Goal: Transaction & Acquisition: Obtain resource

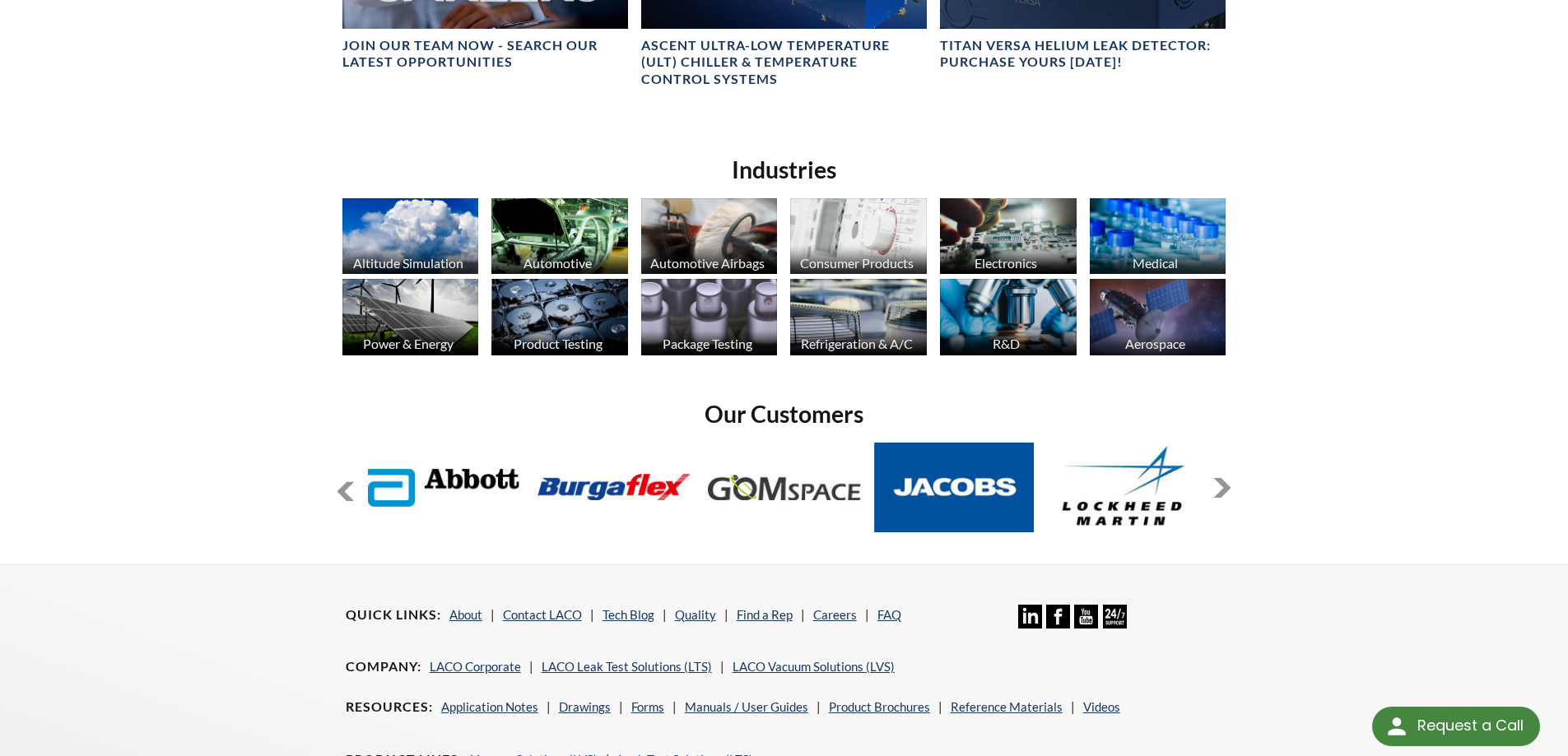
scroll to position [1152, 0]
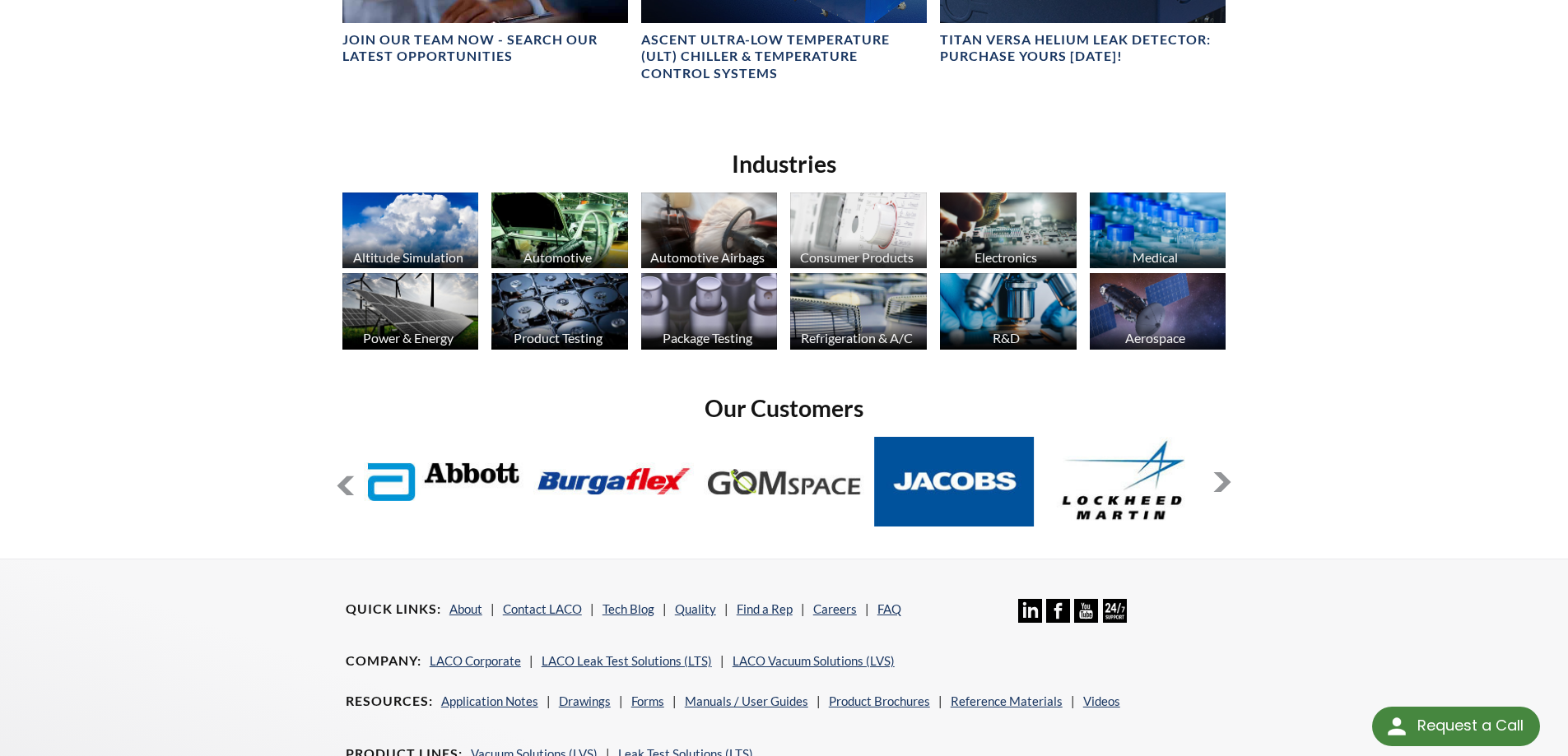
click at [442, 225] on img at bounding box center [411, 231] width 137 height 76
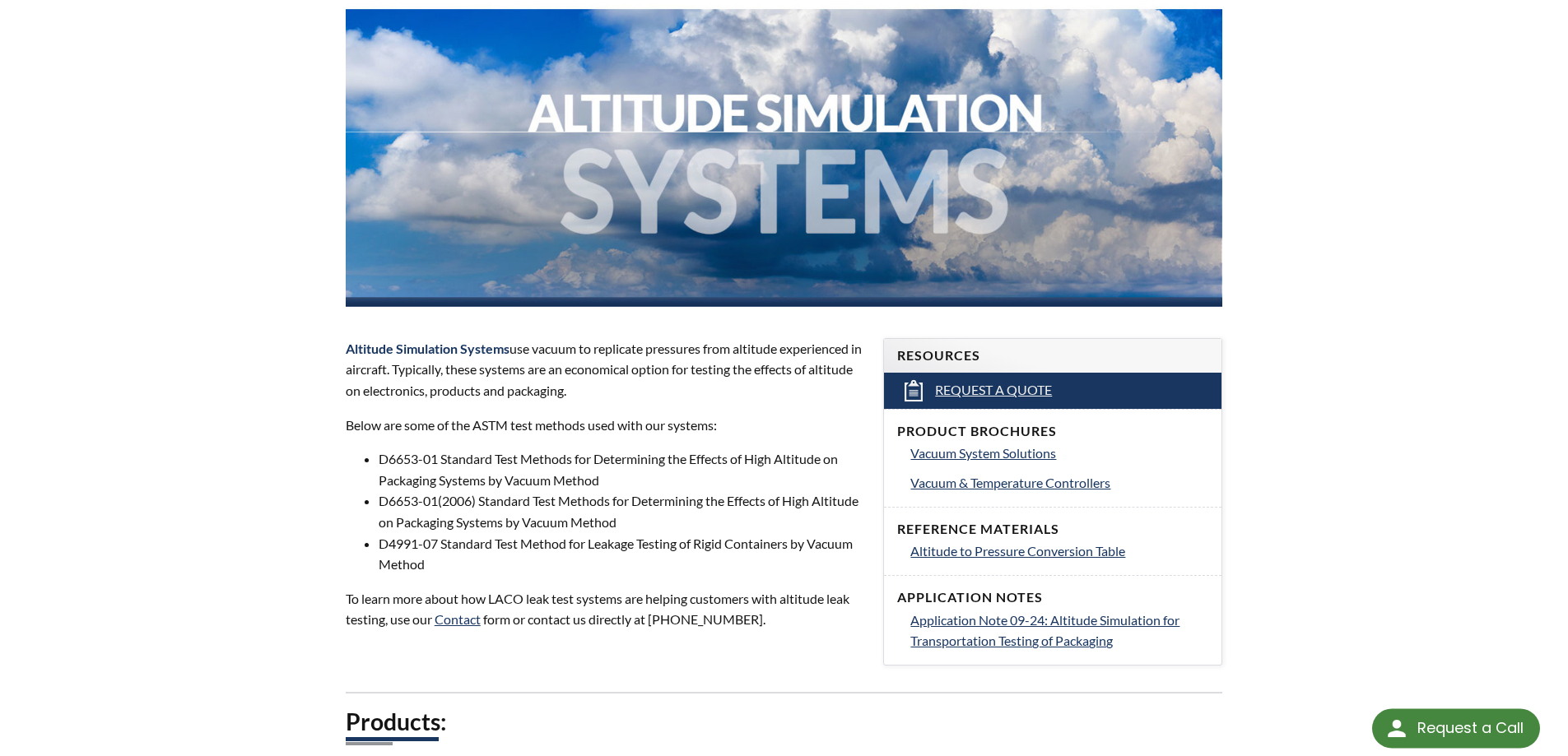
scroll to position [247, 0]
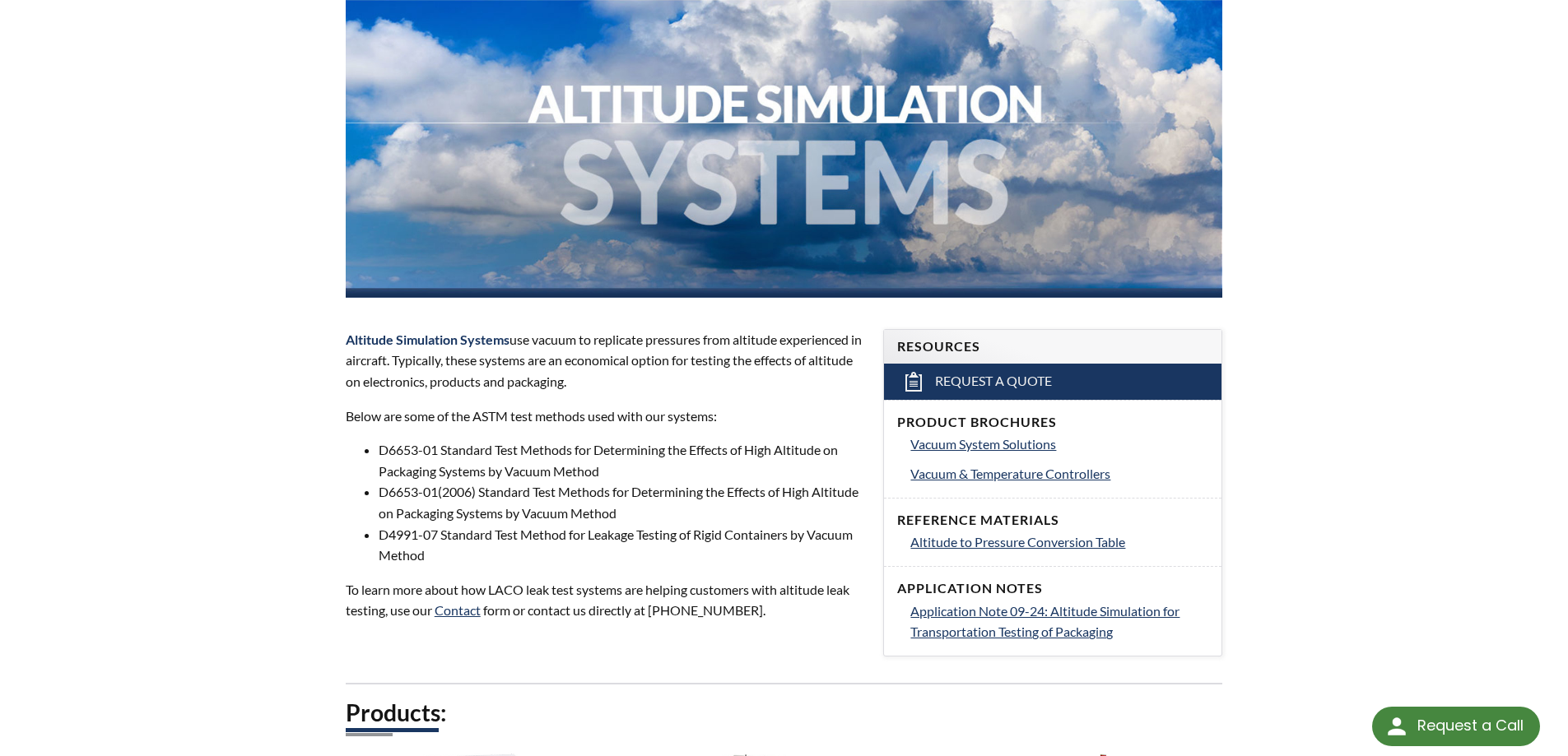
click at [996, 416] on h4 "Product Brochures" at bounding box center [1053, 423] width 311 height 17
click at [974, 442] on span "Vacuum System Solutions" at bounding box center [983, 443] width 146 height 16
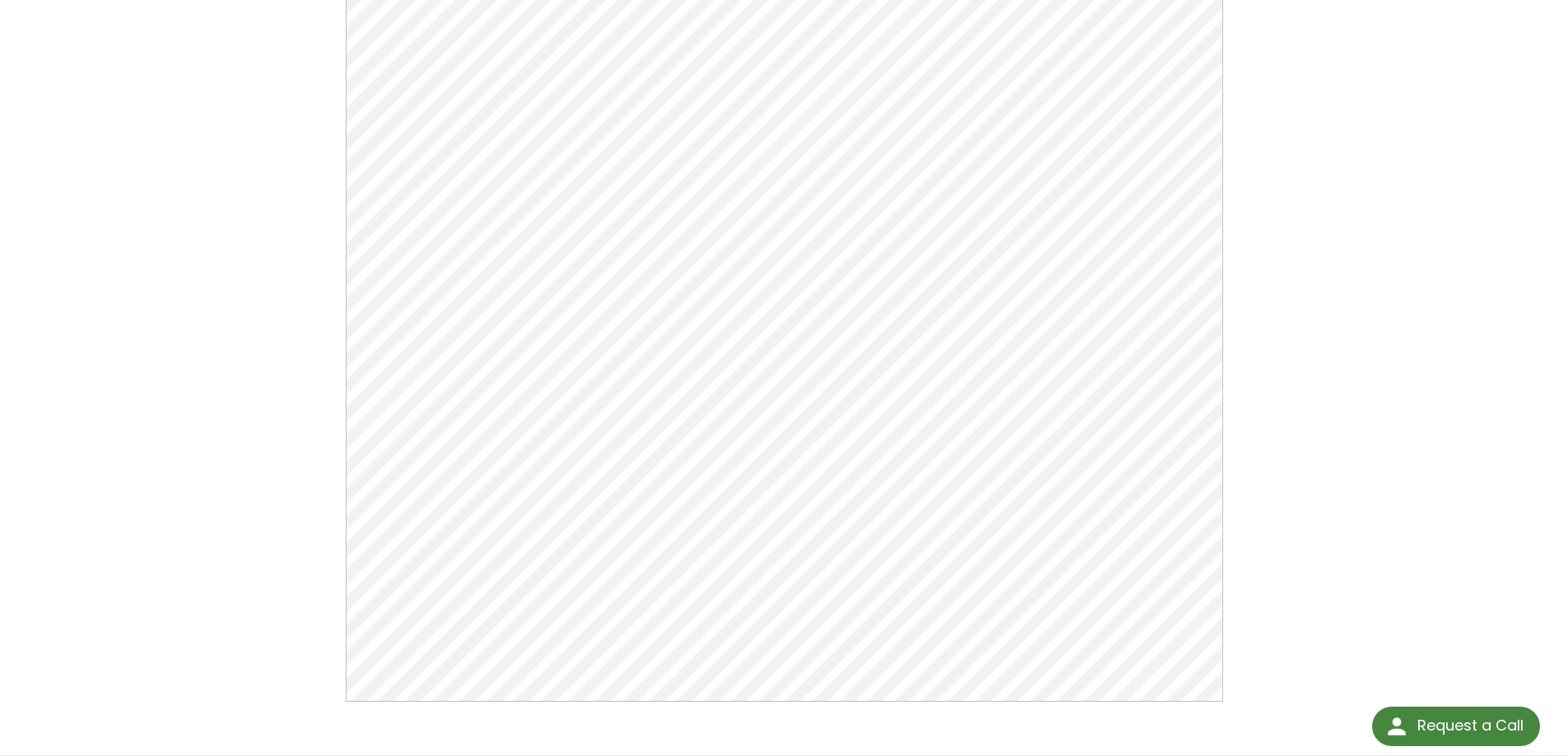
scroll to position [247, 0]
click at [1460, 217] on div "Vacuum System Solutions Click Here To Download" at bounding box center [784, 294] width 1568 height 922
